Goal: Register for event/course

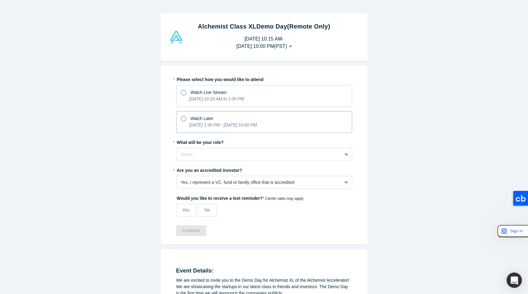
click at [182, 117] on icon at bounding box center [184, 119] width 6 height 6
click at [0, 0] on input "Watch Later [DATE] 1:30 PM - [DATE] 10:00 PM" at bounding box center [0, 0] width 0 height 0
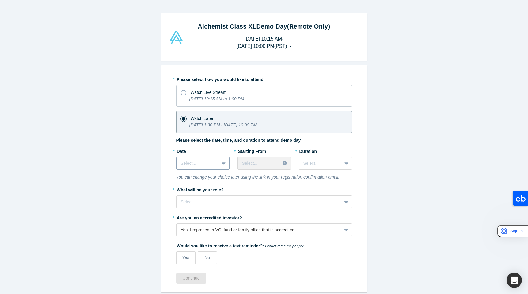
click at [208, 164] on div at bounding box center [198, 163] width 34 height 8
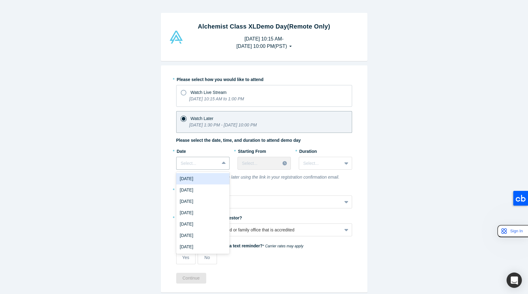
click at [204, 177] on div "[DATE]" at bounding box center [202, 178] width 53 height 11
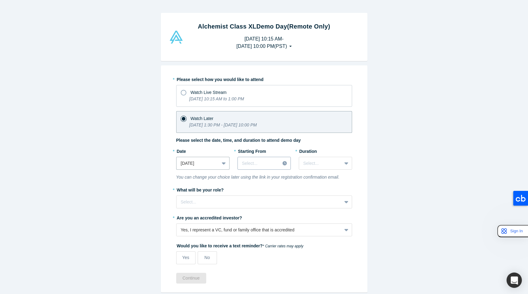
click at [258, 164] on div at bounding box center [259, 163] width 34 height 8
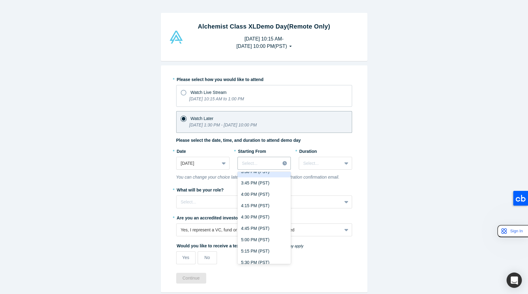
scroll to position [111, 0]
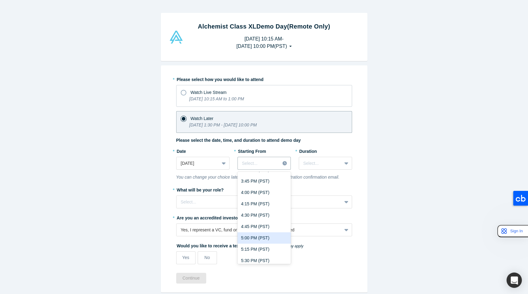
click at [248, 238] on div "5:00 PM (PST)" at bounding box center [264, 237] width 53 height 11
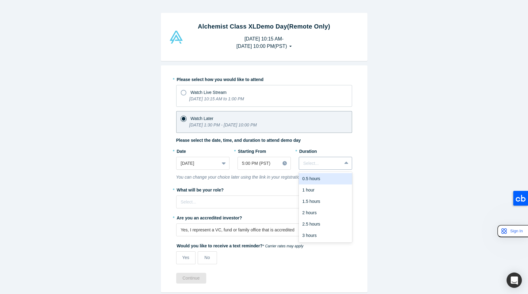
click at [322, 164] on div at bounding box center [320, 163] width 34 height 8
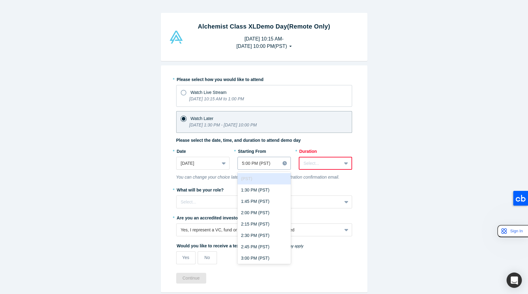
click at [254, 161] on div at bounding box center [259, 163] width 34 height 8
click at [251, 211] on div "6:00 PM (PST)" at bounding box center [264, 212] width 53 height 11
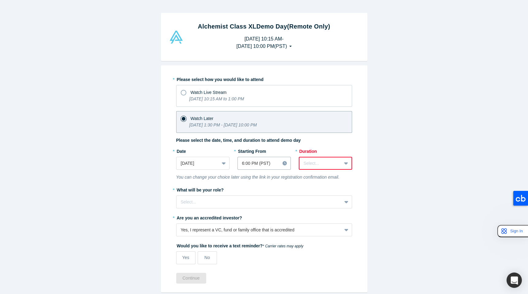
click at [309, 162] on div at bounding box center [320, 163] width 33 height 8
click at [311, 210] on div "2 hours" at bounding box center [325, 212] width 53 height 11
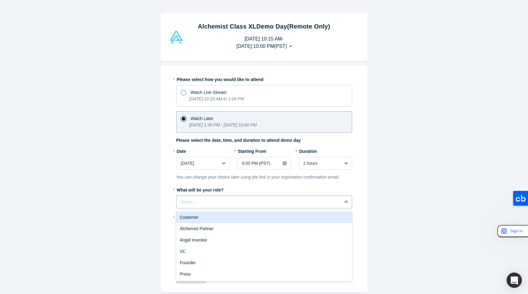
click at [220, 200] on div at bounding box center [259, 202] width 157 height 8
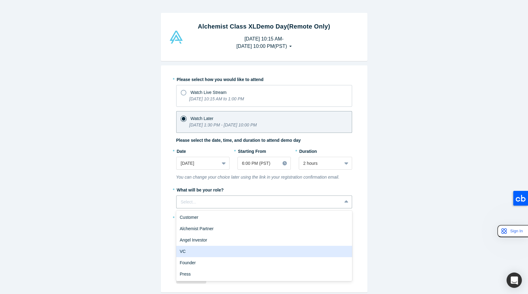
click at [199, 254] on div "VC" at bounding box center [264, 251] width 176 height 11
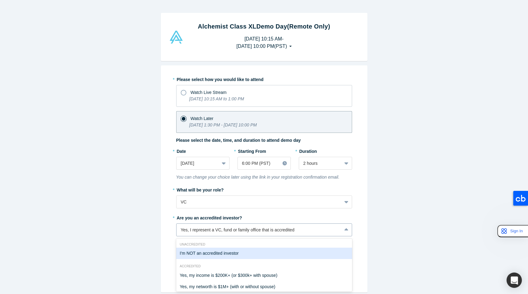
scroll to position [39, 0]
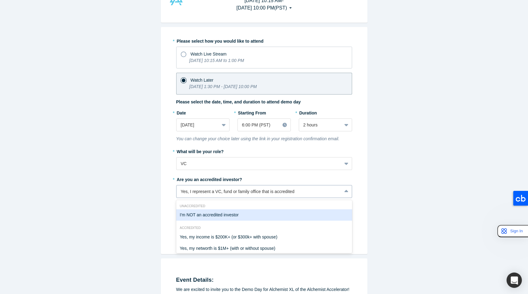
click at [211, 198] on div "I'm NOT an accredited investor, 1 of 7. 7 results available. Use Up and Down to…" at bounding box center [264, 191] width 176 height 13
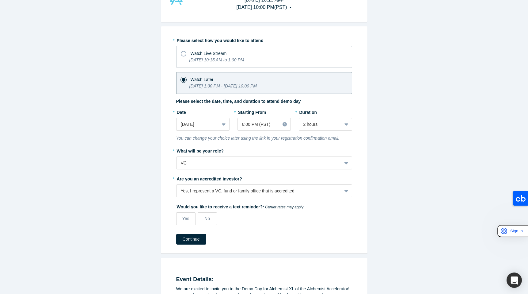
click at [134, 206] on div "Alchemist Class XL Demo Day (Remote Only) [DATE] 10:15 AM - [DATE] 10:00 PM ( P…" at bounding box center [264, 147] width 528 height 294
click at [205, 218] on span "No" at bounding box center [207, 218] width 6 height 5
click at [0, 0] on input "No" at bounding box center [0, 0] width 0 height 0
click at [190, 241] on button "Continue" at bounding box center [191, 239] width 30 height 11
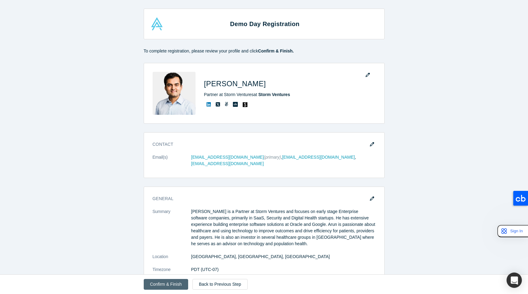
click at [170, 283] on button "Confirm & Finish" at bounding box center [166, 284] width 44 height 11
